Goal: Task Accomplishment & Management: Manage account settings

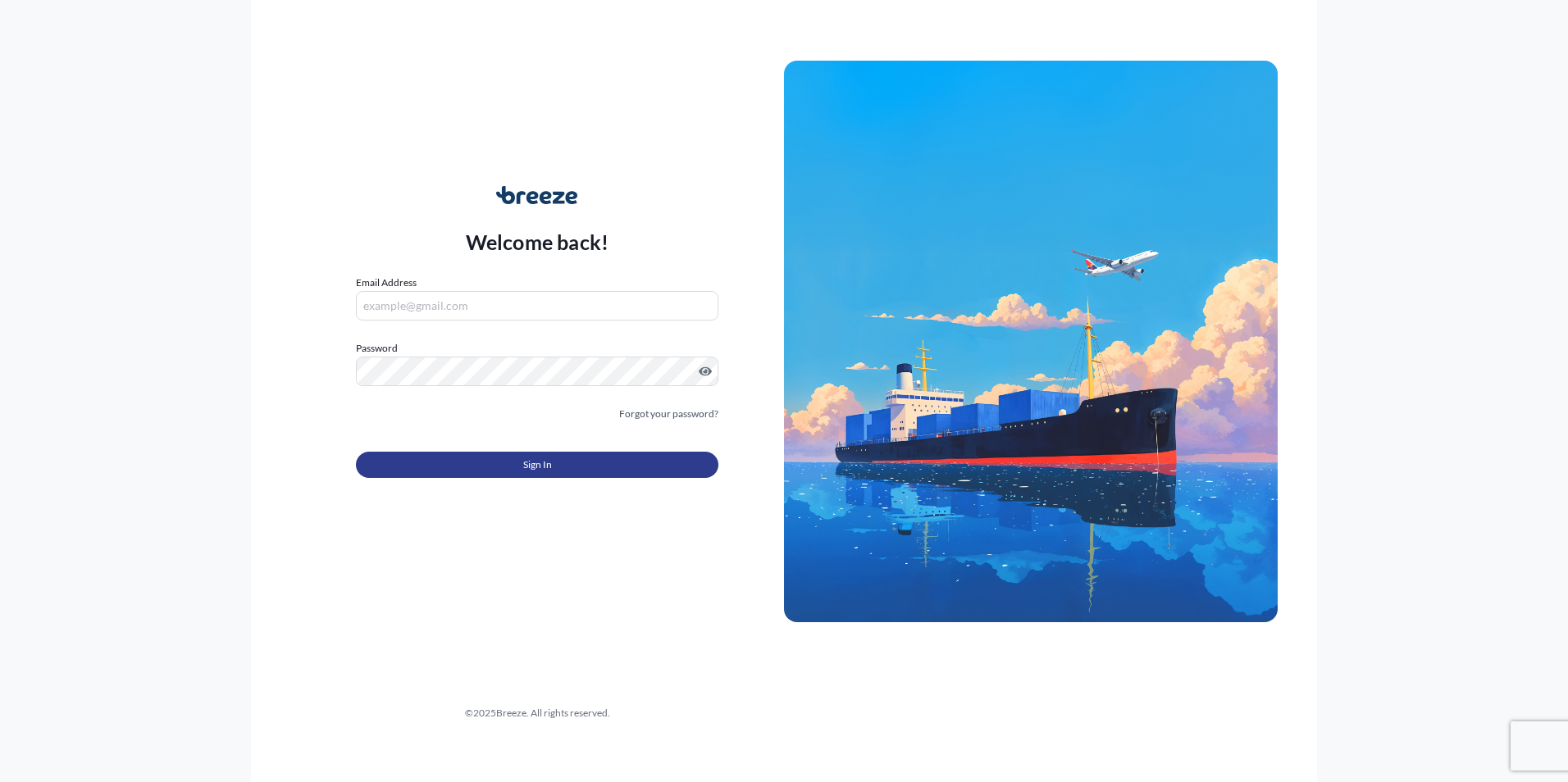
type input "[EMAIL_ADDRESS][DOMAIN_NAME]"
click at [536, 472] on span "Sign In" at bounding box center [538, 465] width 29 height 16
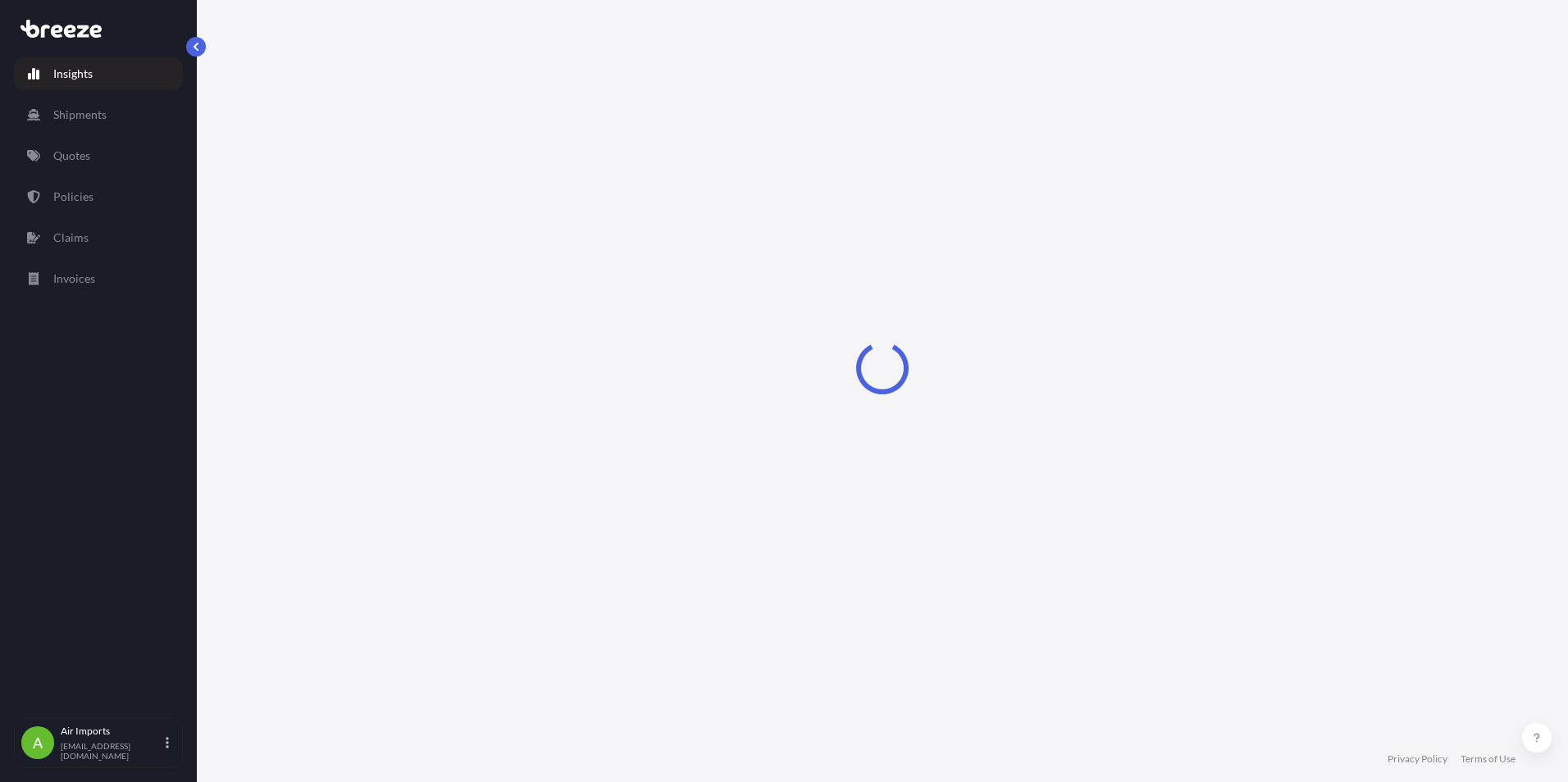
select select "2025"
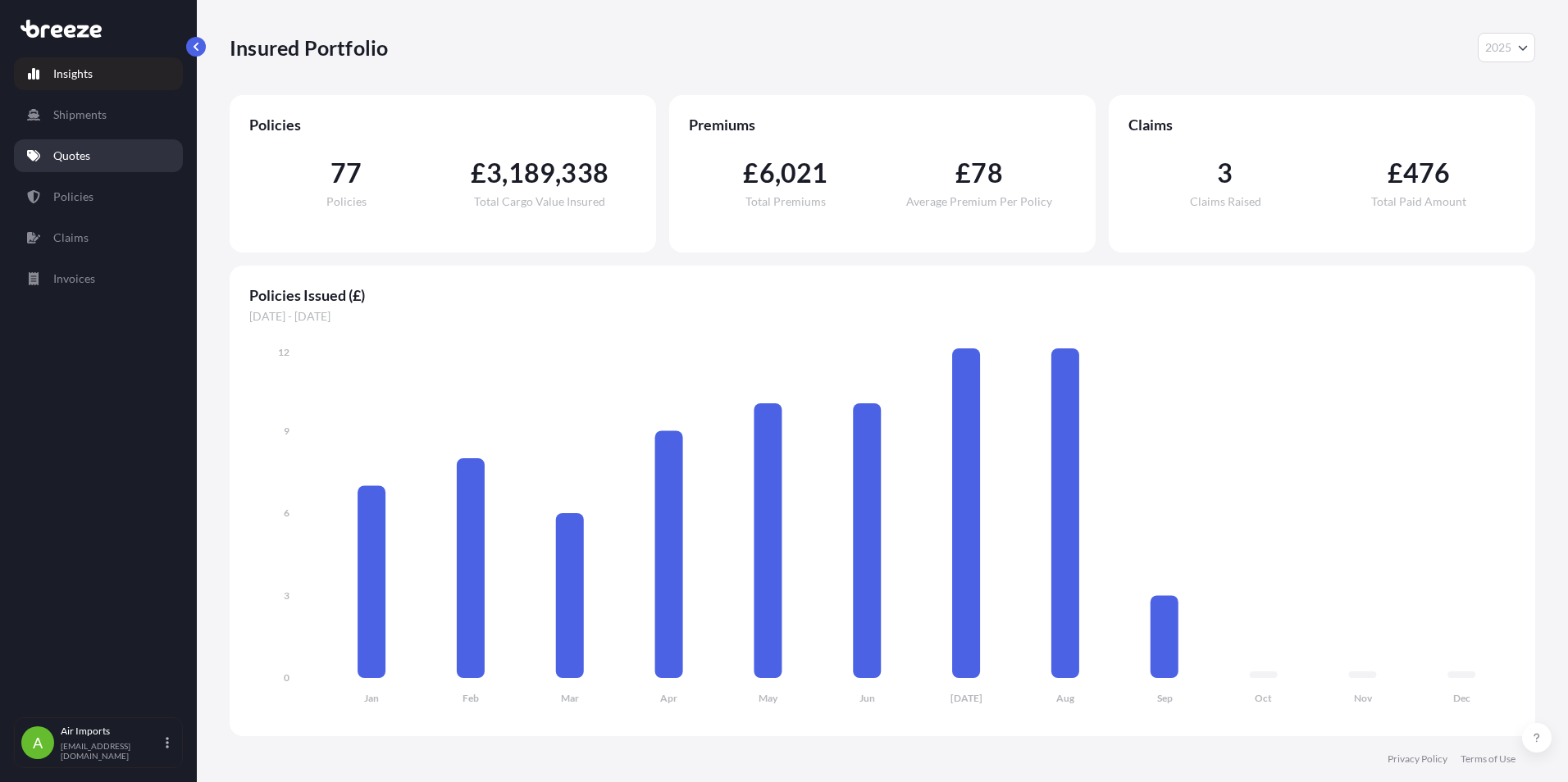
click at [76, 153] on p "Quotes" at bounding box center [72, 156] width 37 height 16
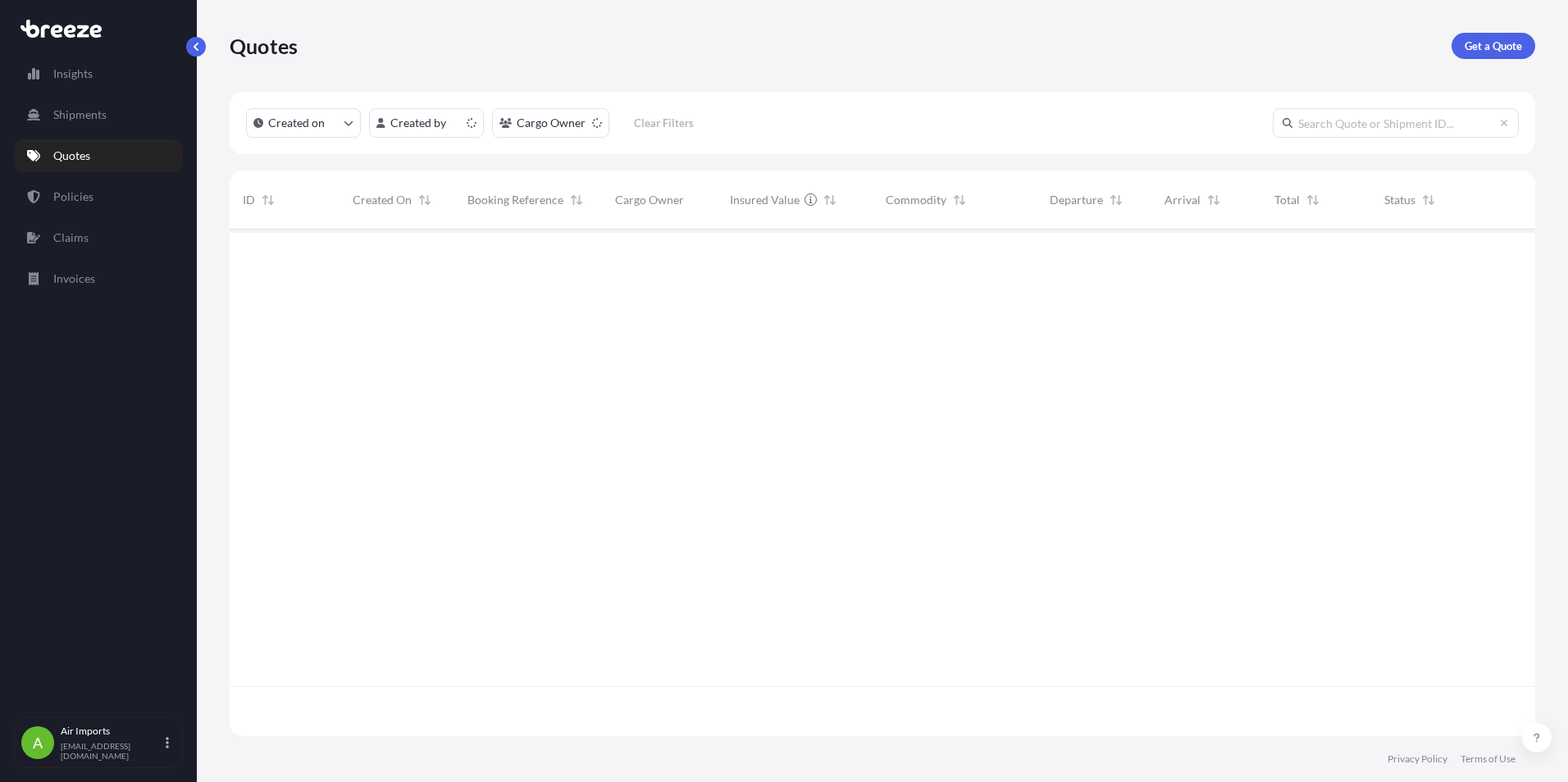
scroll to position [503, 1294]
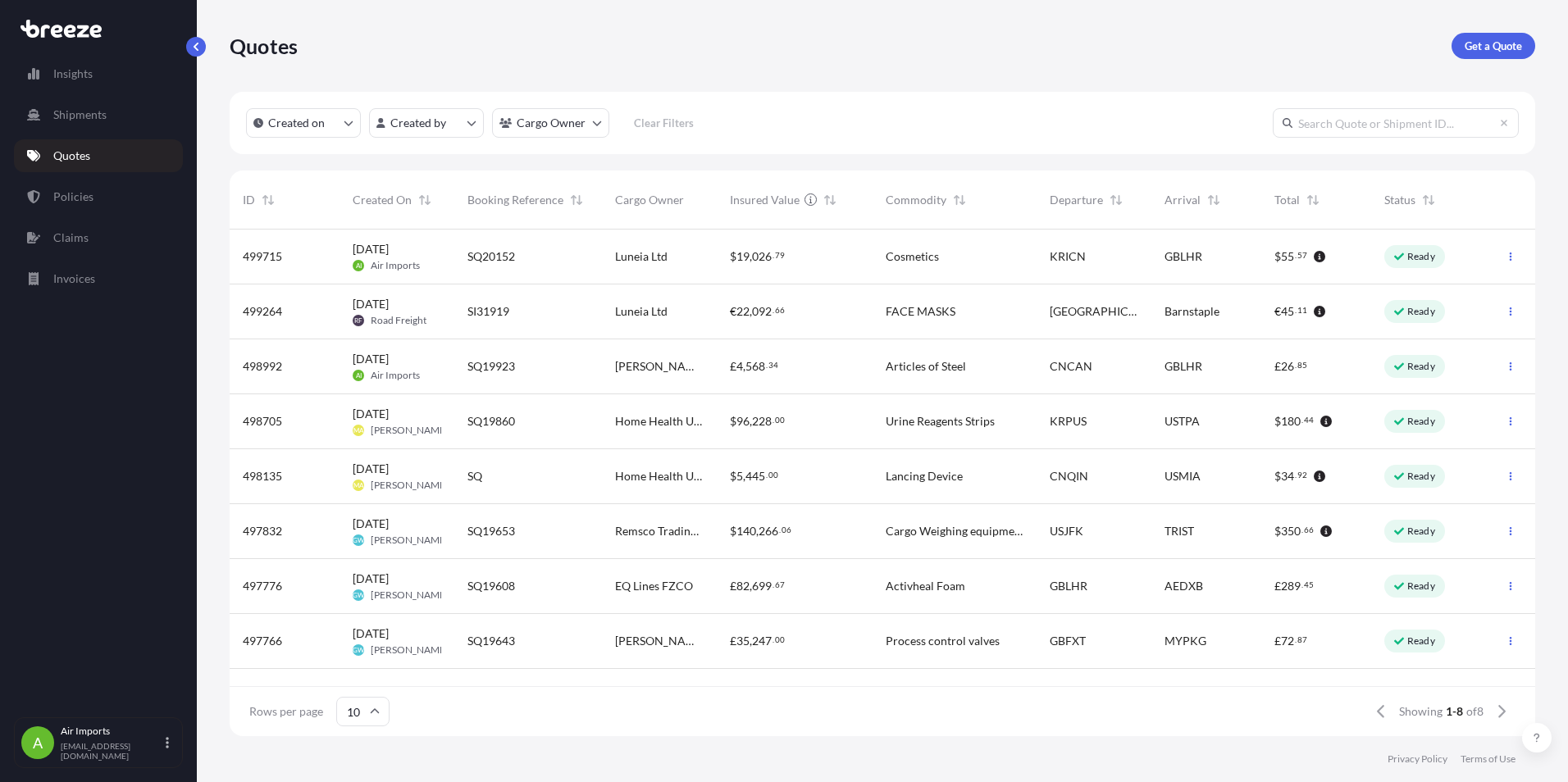
click at [480, 254] on span "SQ20152" at bounding box center [492, 257] width 47 height 16
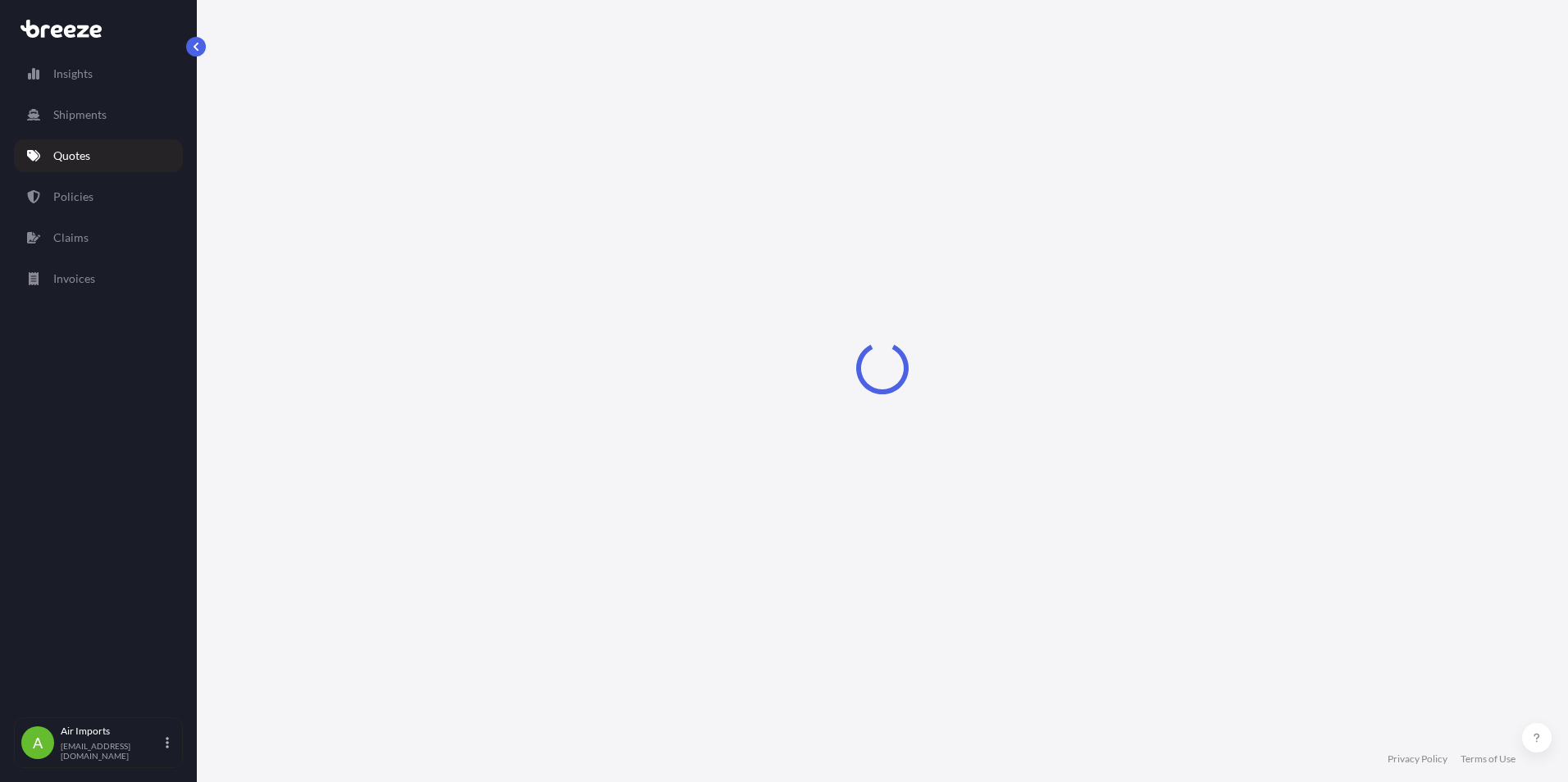
select select "Air"
select select "Road"
select select "1"
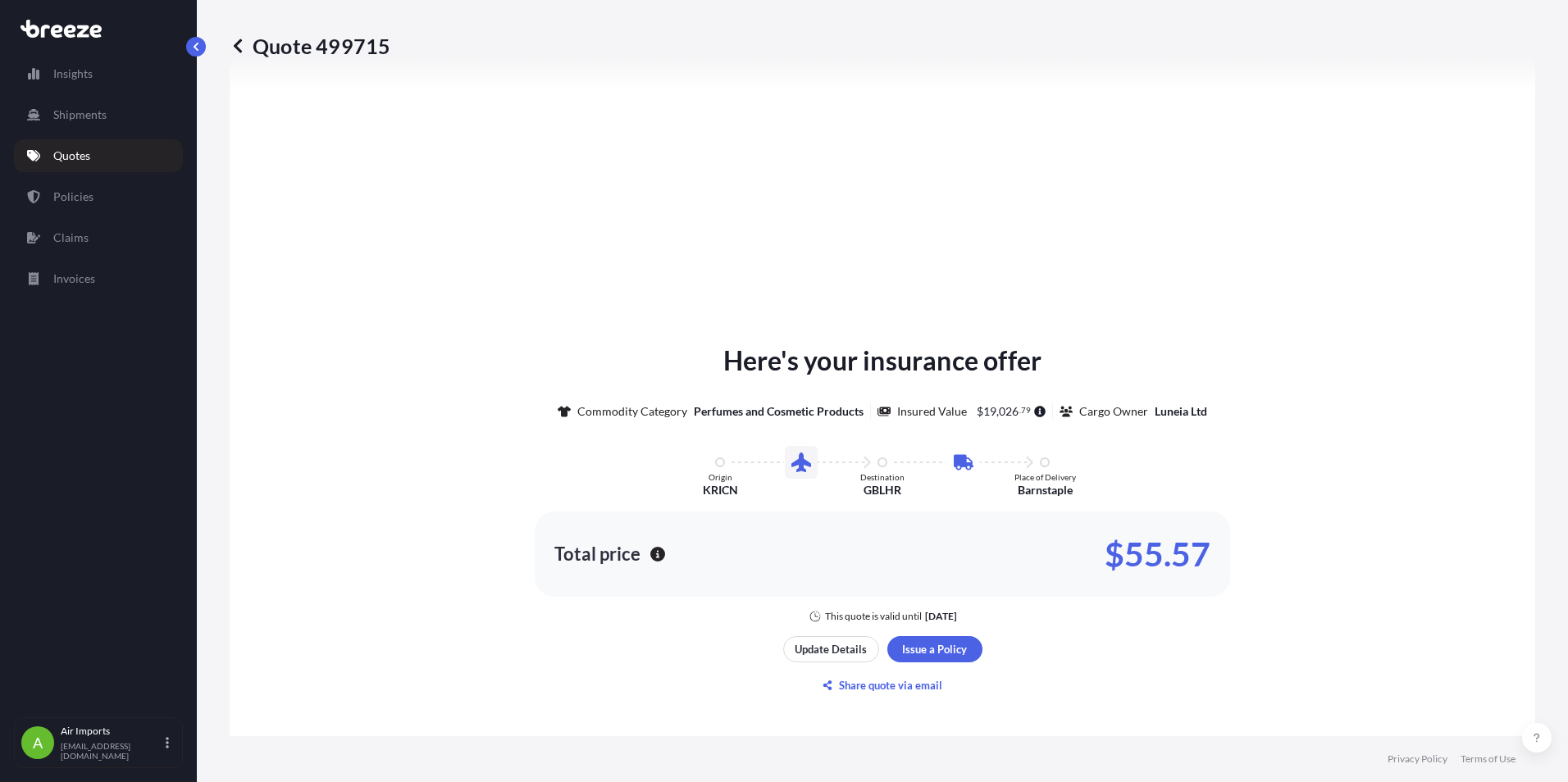
scroll to position [888, 0]
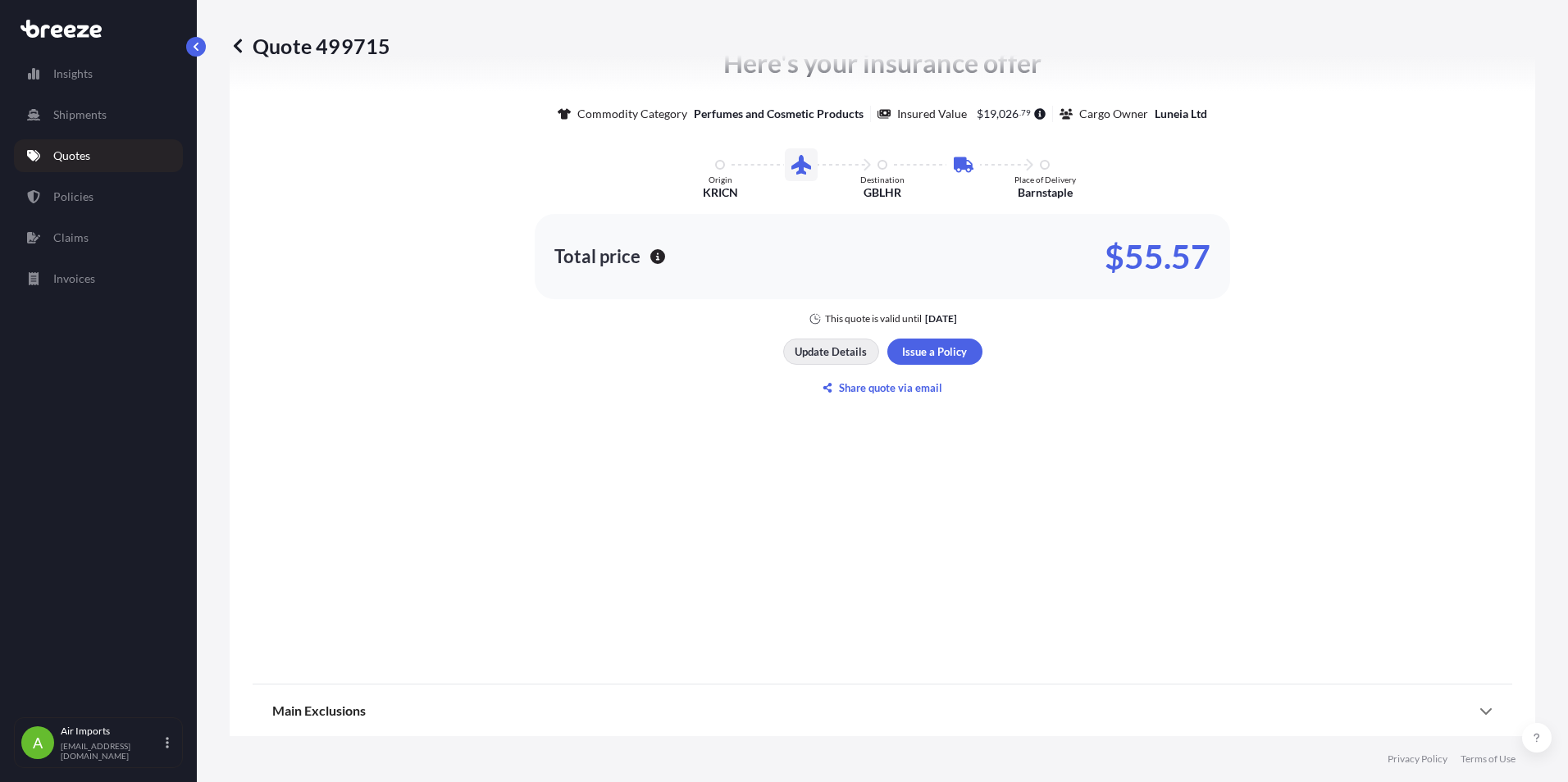
click at [820, 351] on p "Update Details" at bounding box center [830, 351] width 72 height 16
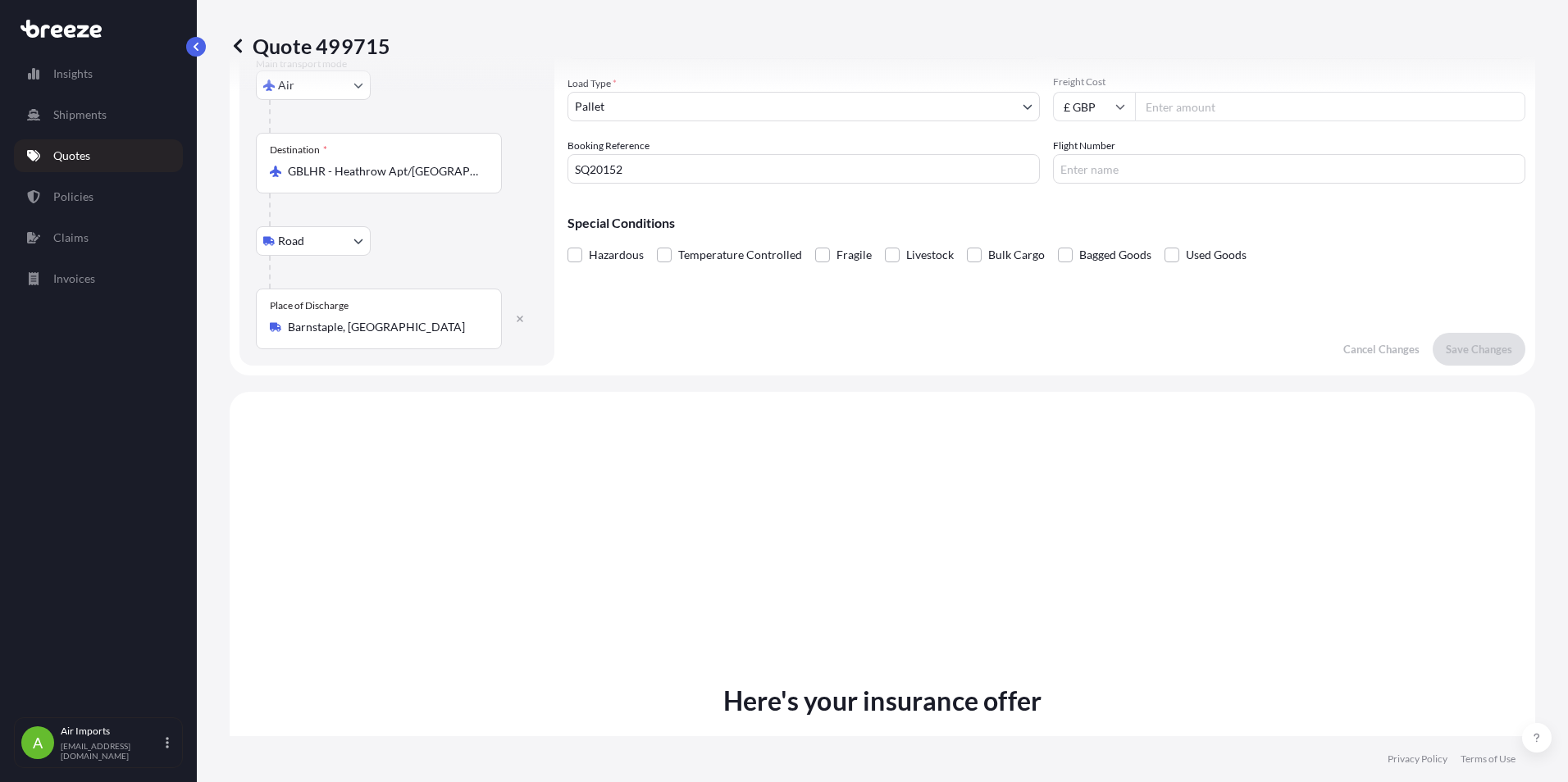
scroll to position [26, 0]
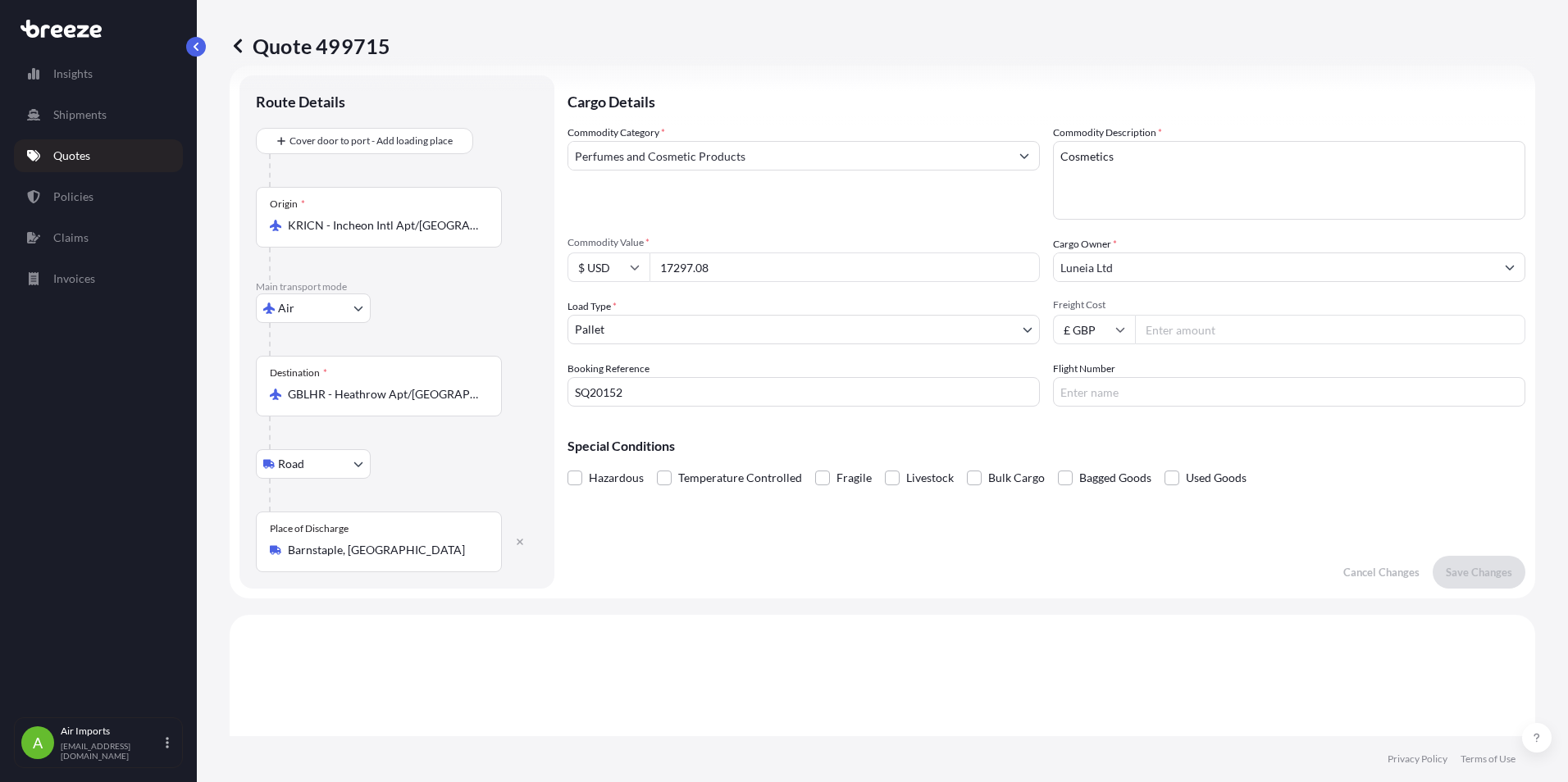
click at [1152, 329] on input "Freight Cost" at bounding box center [1330, 330] width 391 height 29
click at [1115, 332] on icon at bounding box center [1120, 330] width 10 height 10
click at [1092, 442] on div "$ USD" at bounding box center [1089, 443] width 69 height 31
type input "$ USD"
click at [1153, 332] on input "Freight Cost" at bounding box center [1330, 330] width 391 height 29
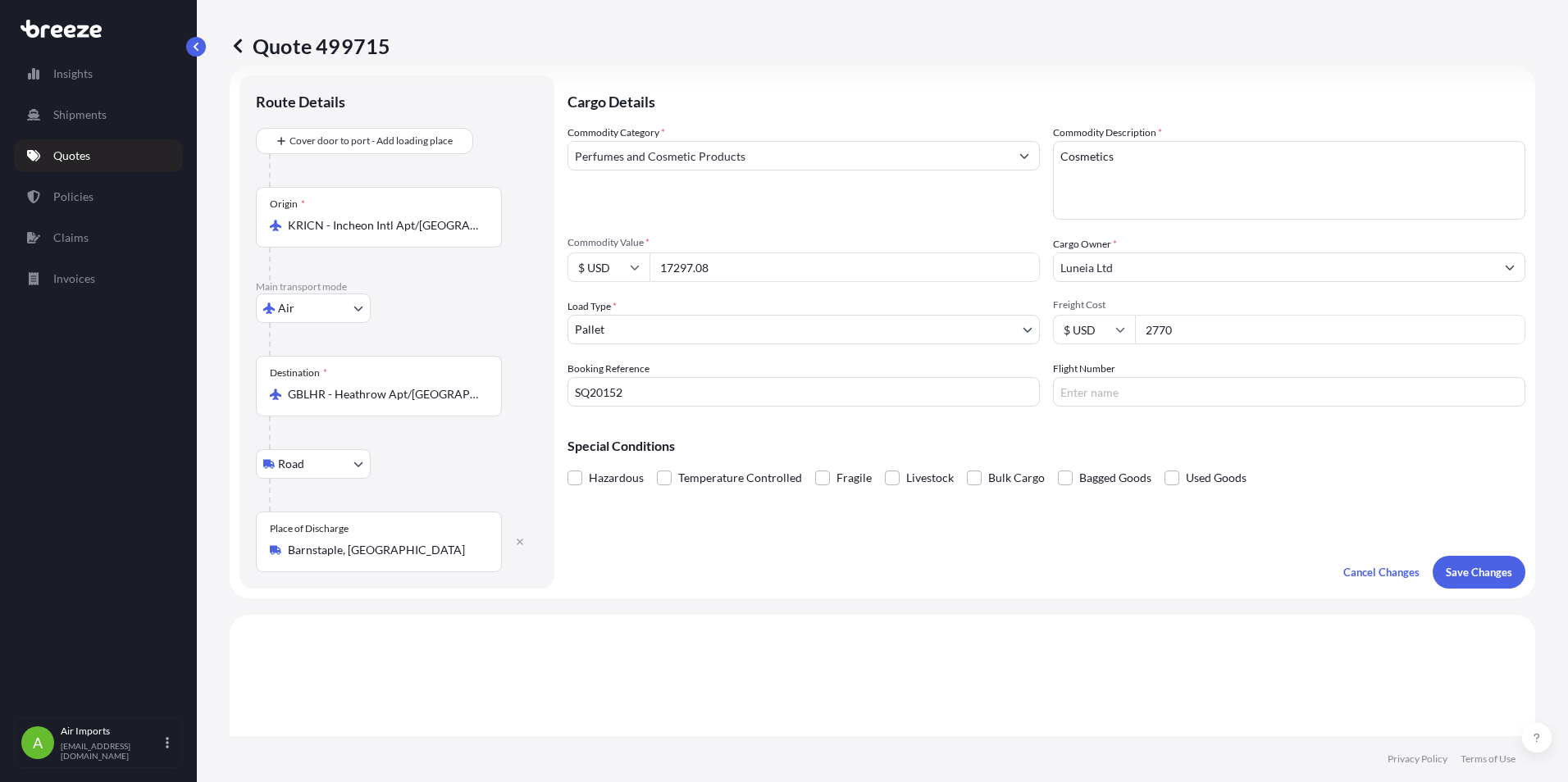
type input "2770"
click at [1470, 575] on p "Save Changes" at bounding box center [1479, 573] width 66 height 16
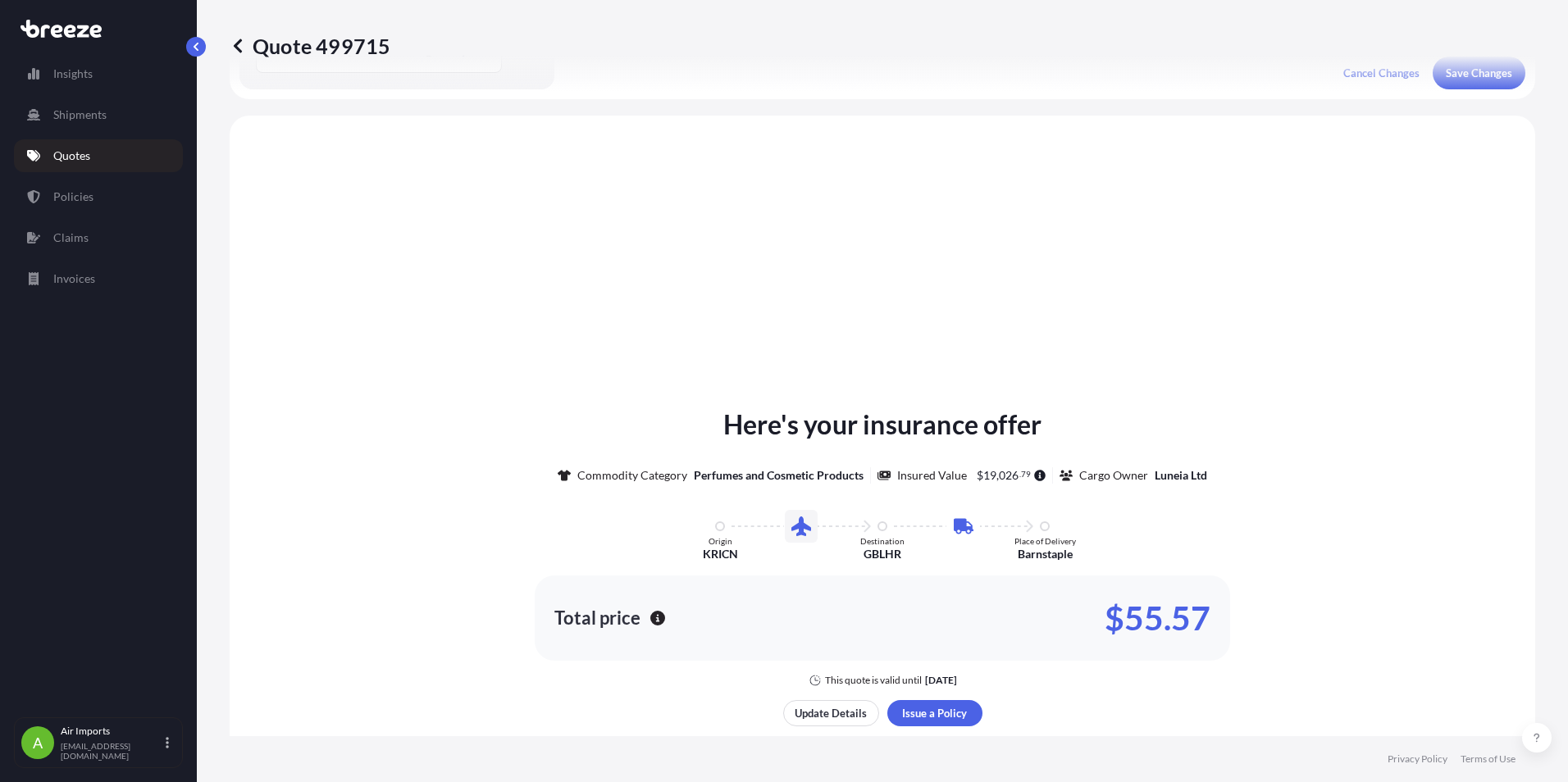
scroll to position [559, 0]
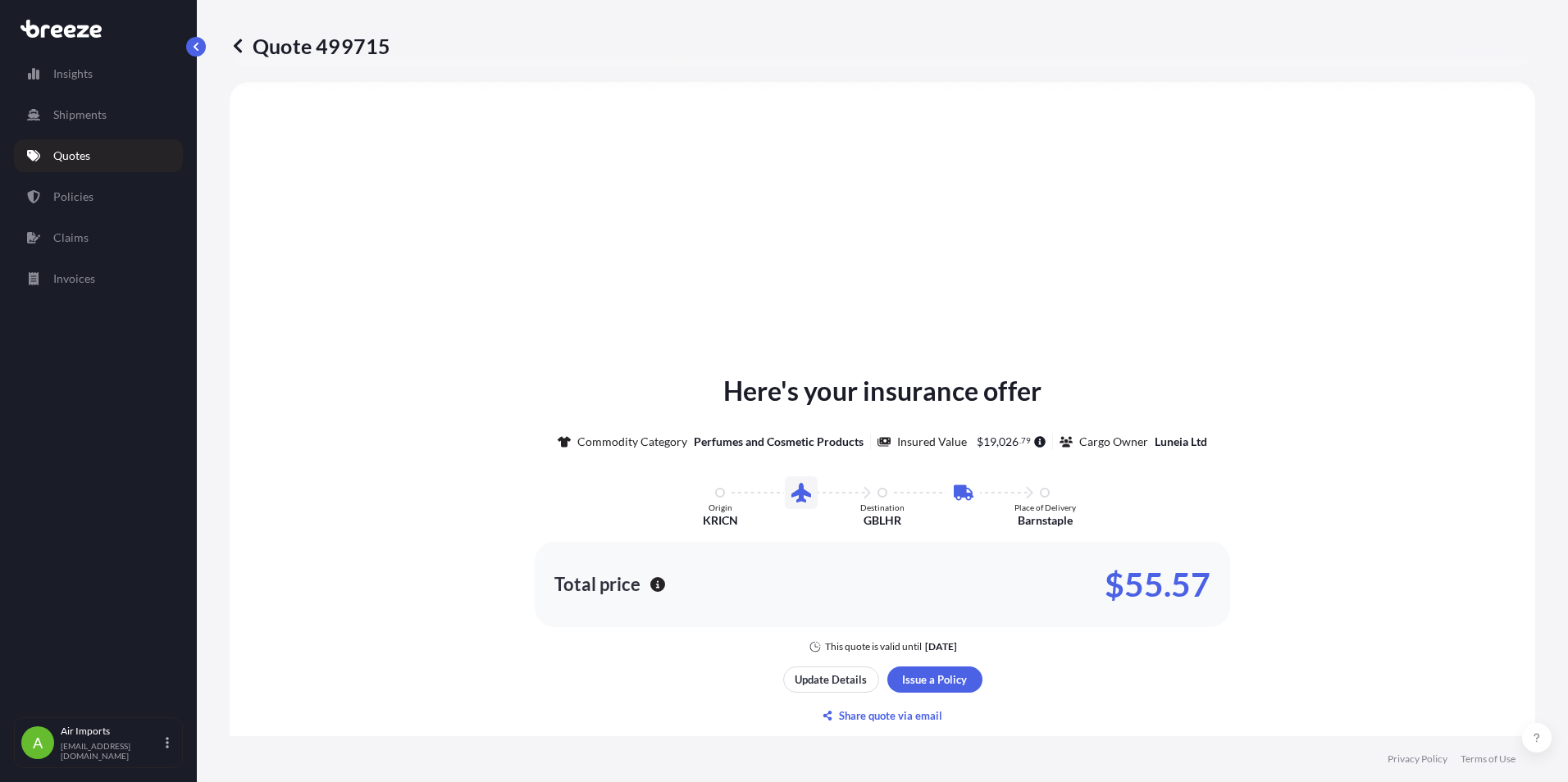
select select "Air"
select select "Road"
select select "1"
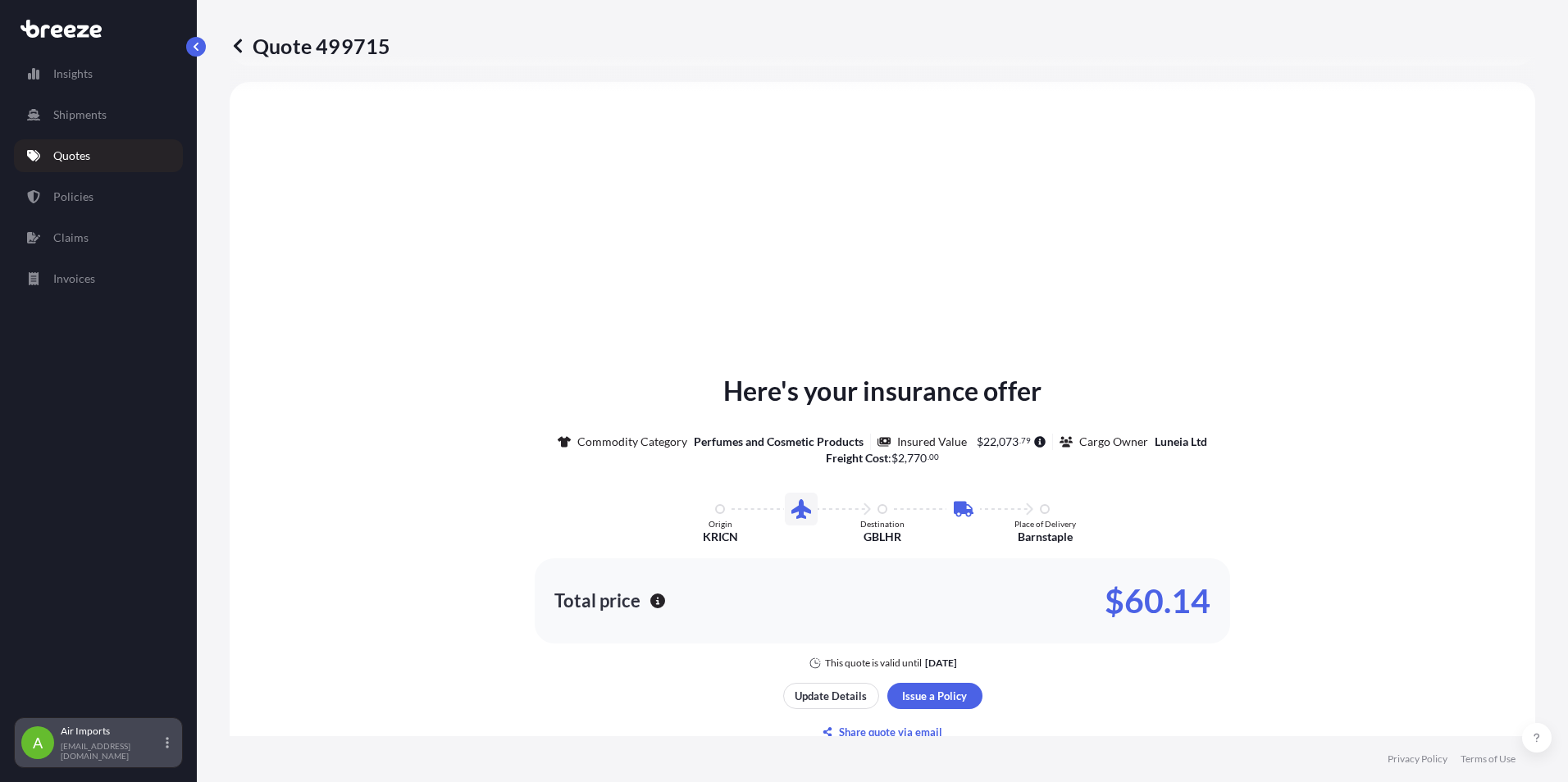
click at [163, 745] on div "Air Imports [EMAIL_ADDRESS][DOMAIN_NAME]" at bounding box center [118, 743] width 115 height 36
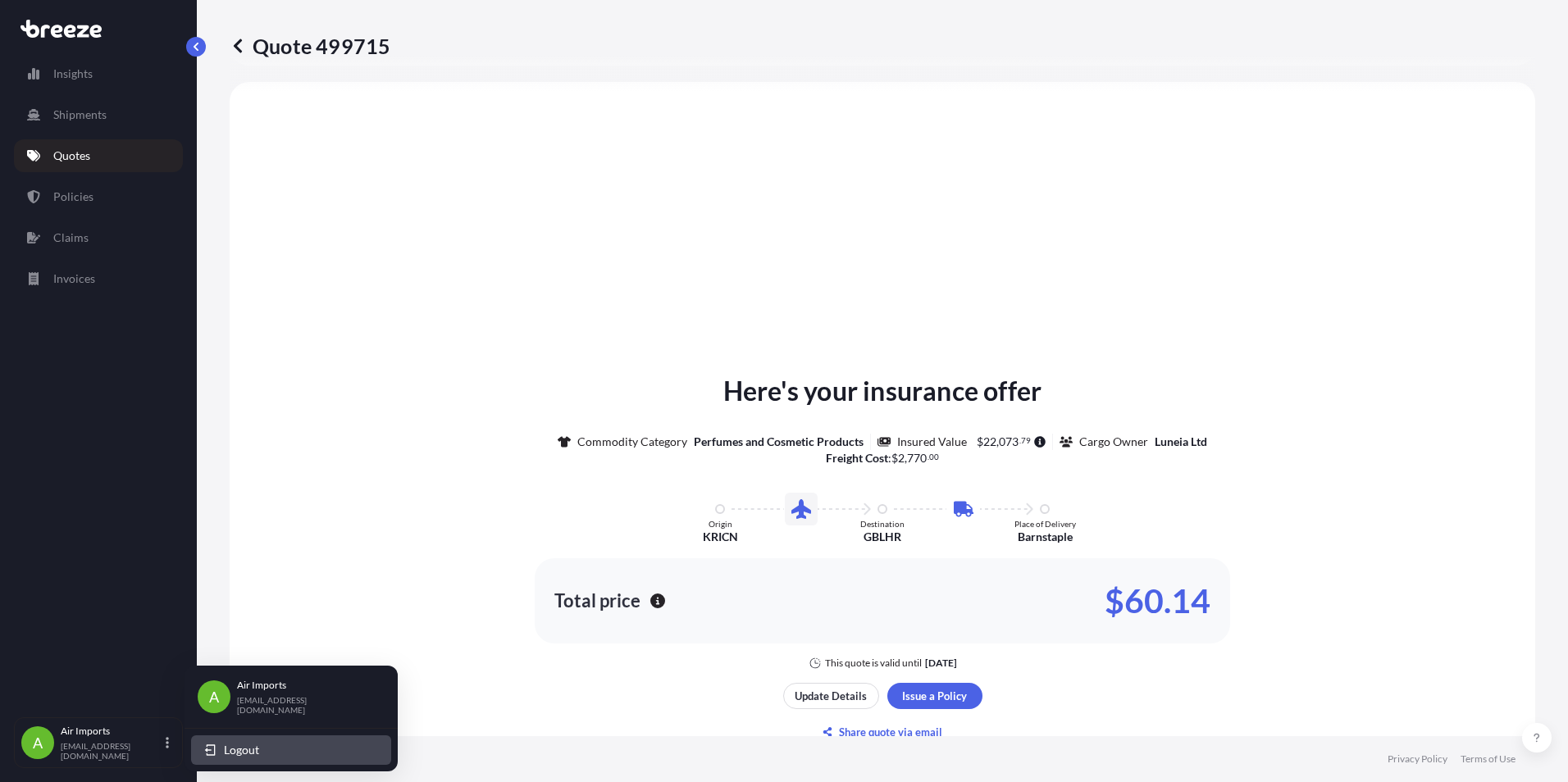
click at [232, 747] on span "Logout" at bounding box center [241, 750] width 36 height 16
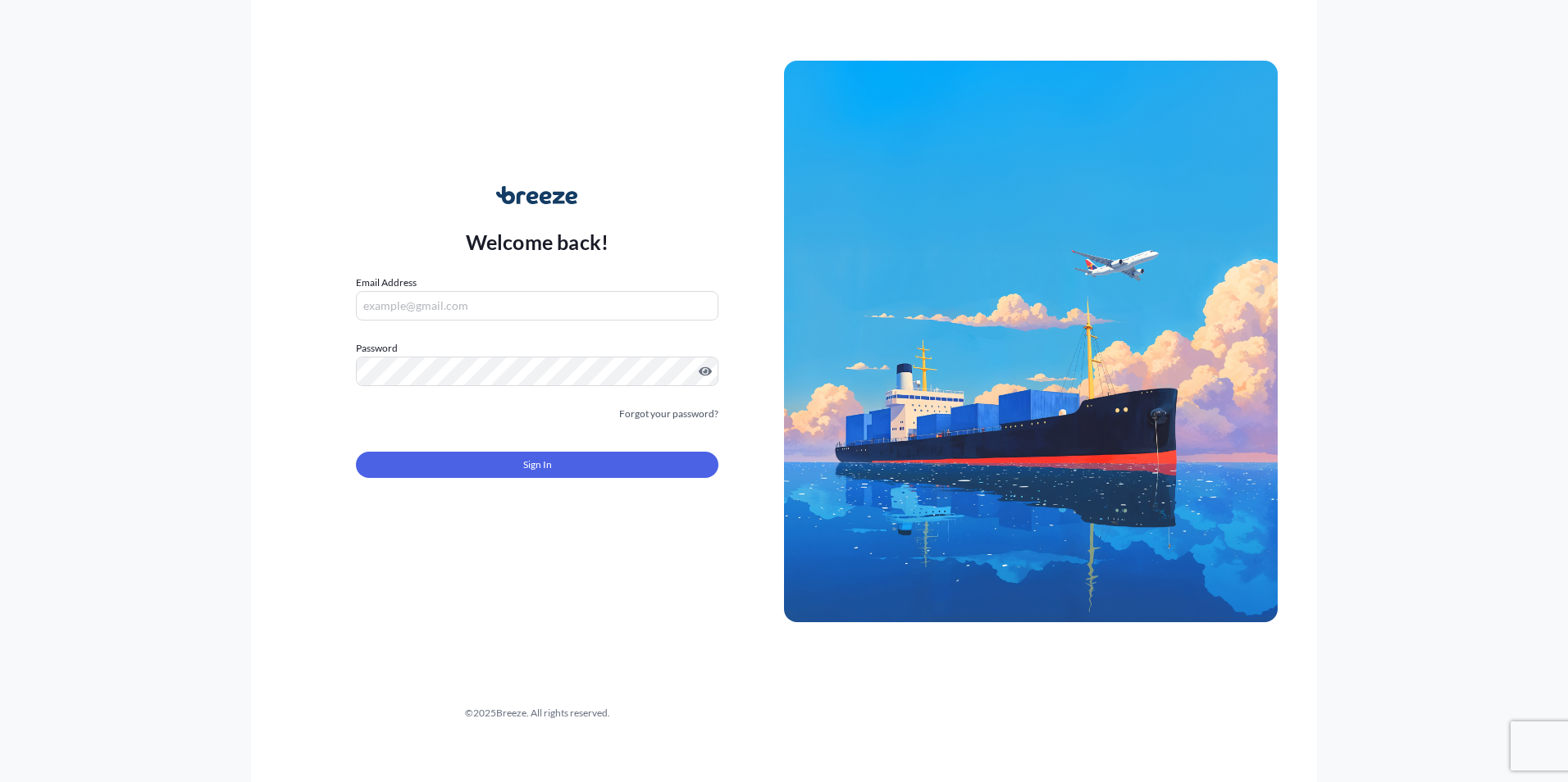
type input "[EMAIL_ADDRESS][DOMAIN_NAME]"
